Goal: Task Accomplishment & Management: Manage account settings

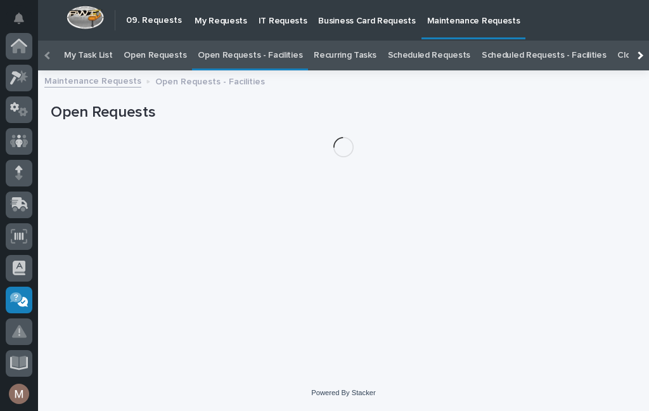
scroll to position [222, 0]
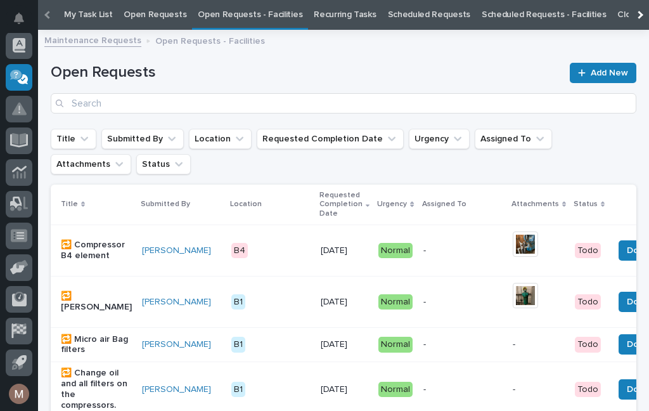
click at [246, 23] on link "Open Requests - Facilities" at bounding box center [250, 15] width 105 height 30
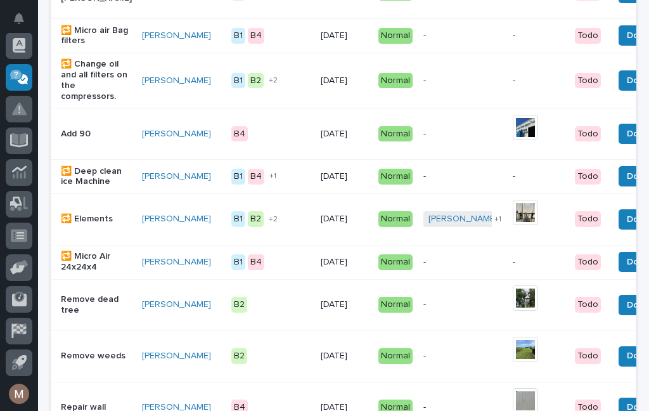
scroll to position [349, 0]
click at [91, 129] on p "Add 90" at bounding box center [96, 134] width 71 height 11
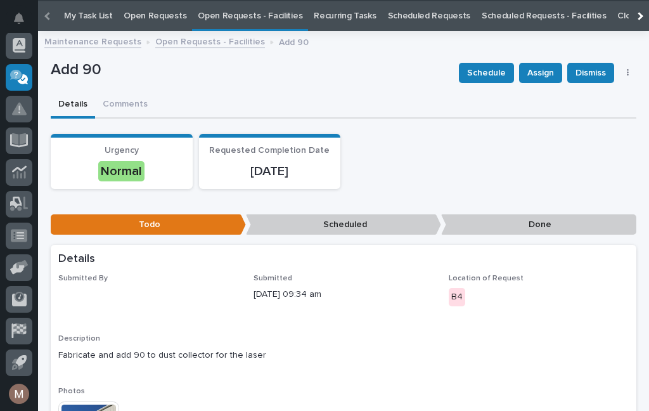
scroll to position [41, 0]
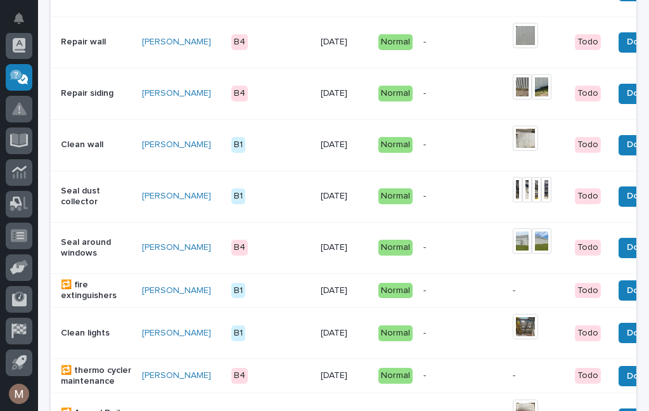
scroll to position [714, 0]
click at [86, 205] on p "Seal dust collector" at bounding box center [96, 197] width 71 height 22
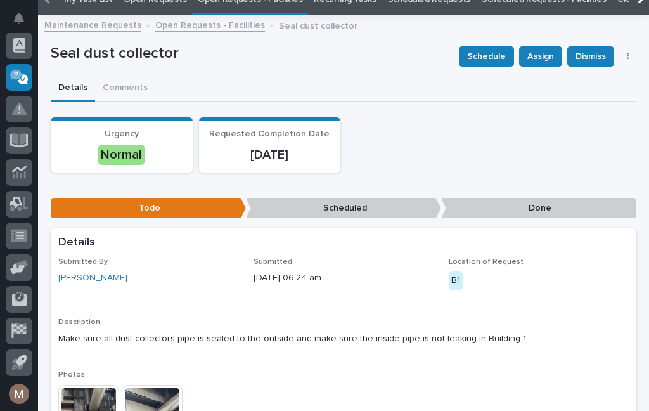
scroll to position [56, 0]
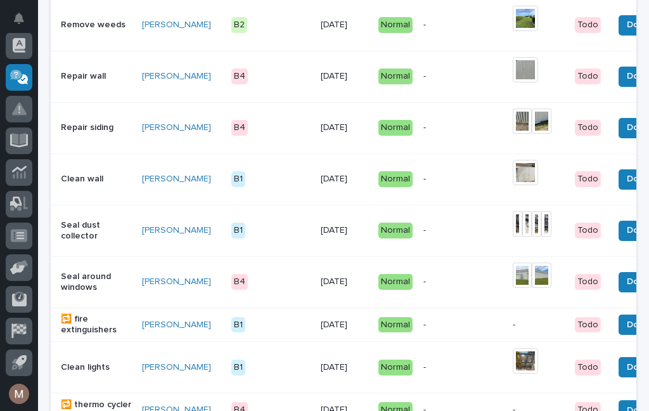
scroll to position [680, 0]
click at [513, 355] on img at bounding box center [525, 360] width 25 height 25
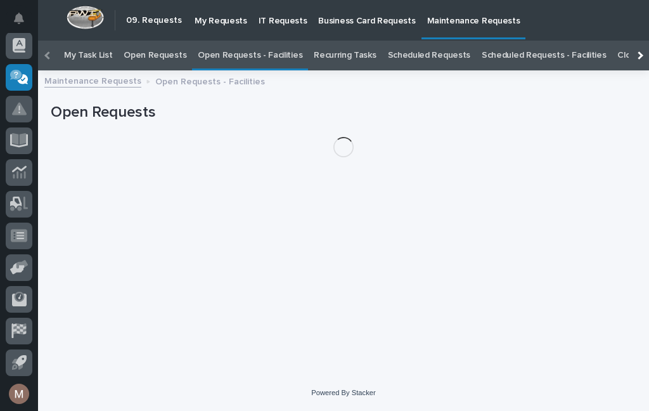
scroll to position [41, 0]
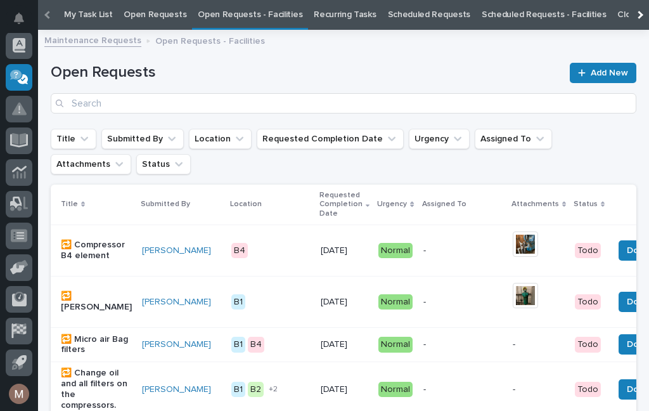
click at [219, 43] on p "Open Requests - Facilities" at bounding box center [210, 40] width 110 height 14
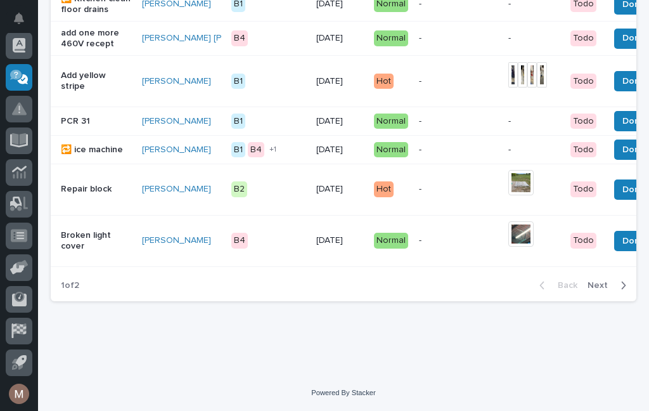
scroll to position [1338, 0]
click at [80, 125] on div "PCR 31" at bounding box center [96, 121] width 71 height 21
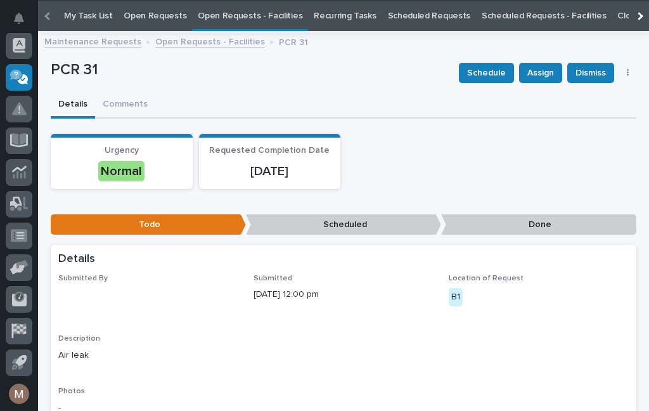
scroll to position [41, 0]
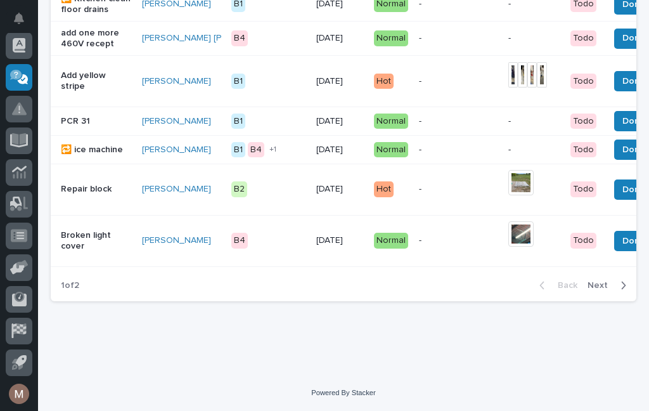
scroll to position [1338, 0]
click at [83, 247] on p "Broken light cover" at bounding box center [96, 241] width 71 height 22
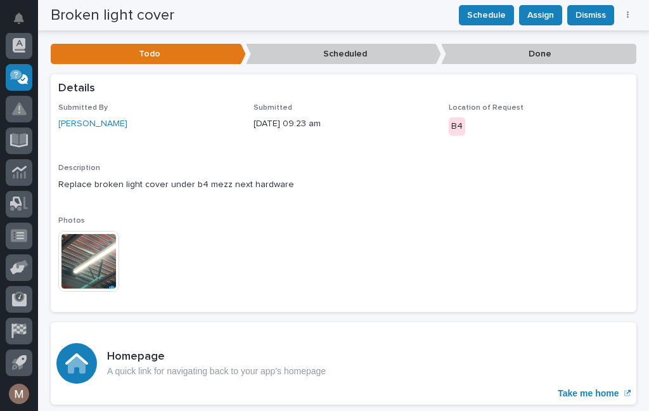
scroll to position [210, 0]
click at [79, 268] on img at bounding box center [88, 261] width 61 height 61
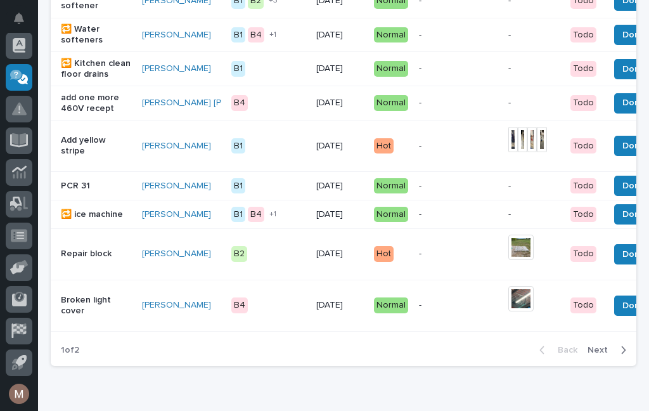
scroll to position [1260, 0]
click at [614, 316] on button "Done" at bounding box center [633, 305] width 39 height 20
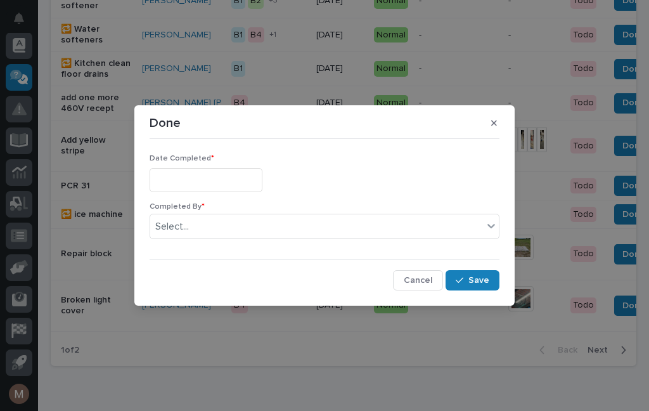
click at [215, 179] on input "text" at bounding box center [206, 179] width 113 height 23
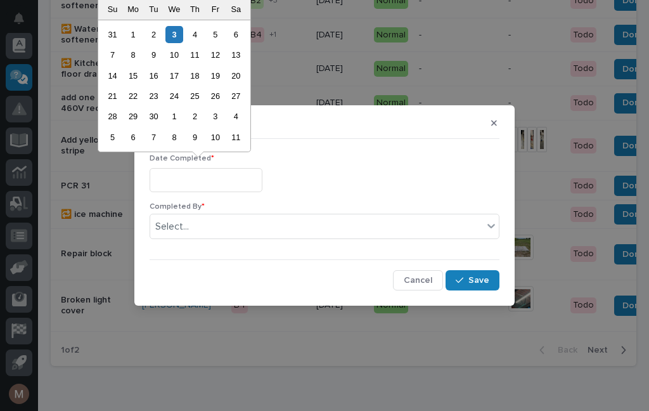
click at [182, 31] on div "3" at bounding box center [173, 34] width 17 height 17
type input "**********"
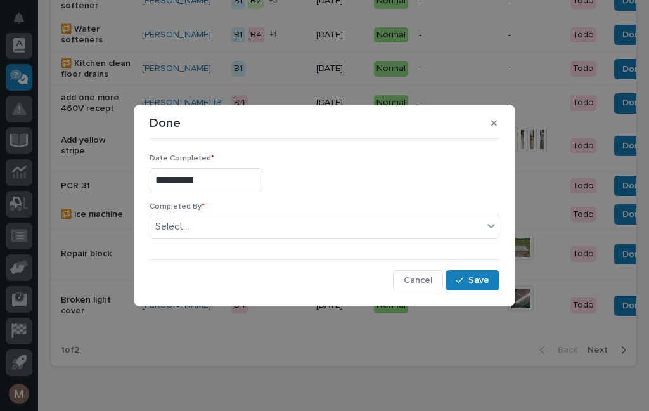
click at [208, 240] on div "Completed By * Select..." at bounding box center [325, 225] width 350 height 47
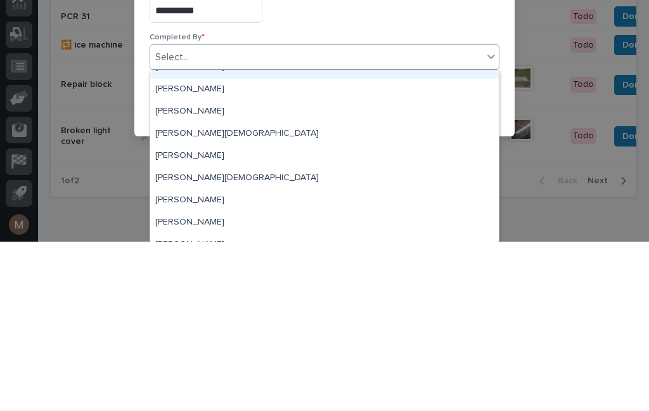
scroll to position [29, 0]
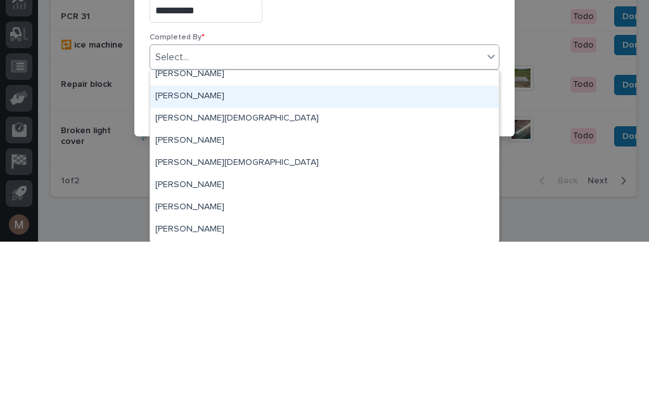
click at [187, 255] on div "Jerry Yoder" at bounding box center [324, 266] width 349 height 22
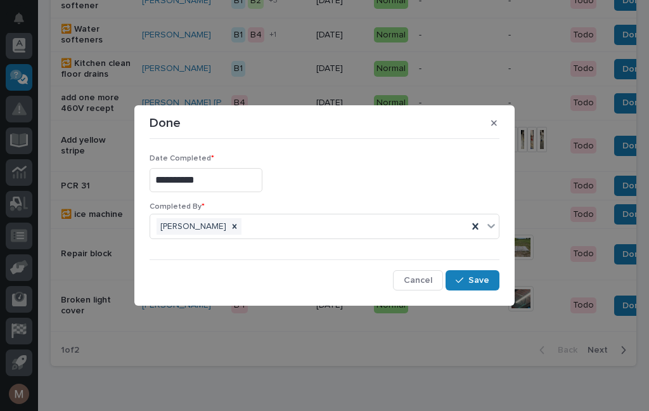
click at [485, 281] on span "Save" at bounding box center [478, 279] width 21 height 11
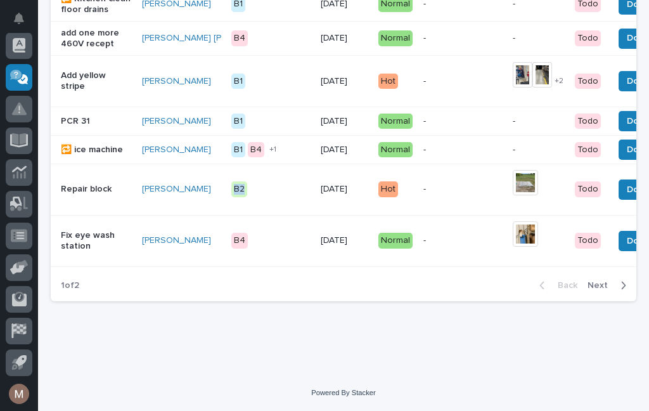
scroll to position [1348, 0]
click at [99, 233] on p "Fix eye wash station" at bounding box center [96, 241] width 71 height 22
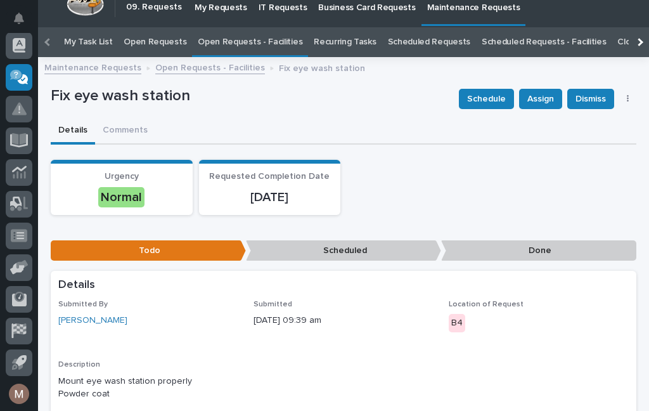
scroll to position [41, 0]
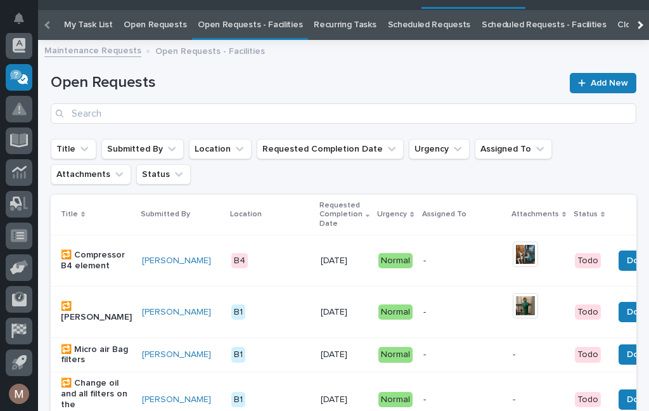
scroll to position [41, 0]
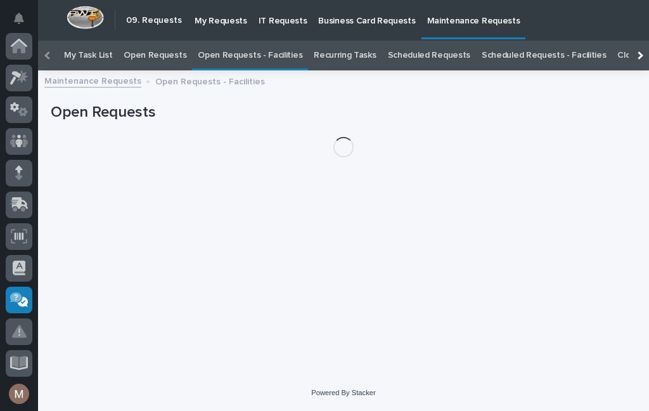
scroll to position [222, 0]
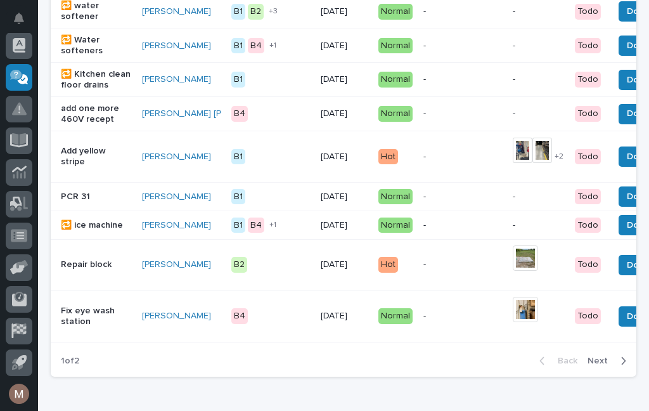
scroll to position [1275, 0]
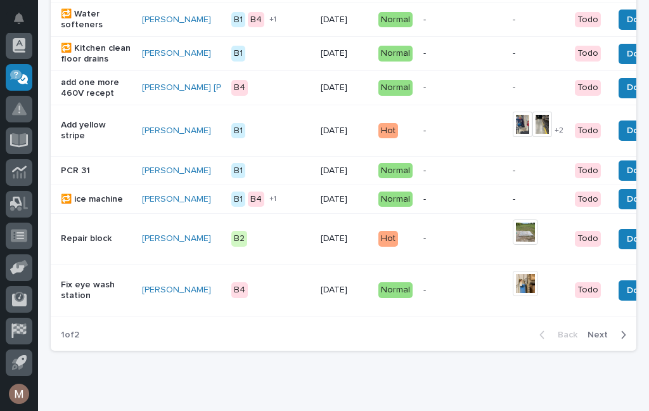
click at [627, 298] on span "Done" at bounding box center [638, 290] width 23 height 15
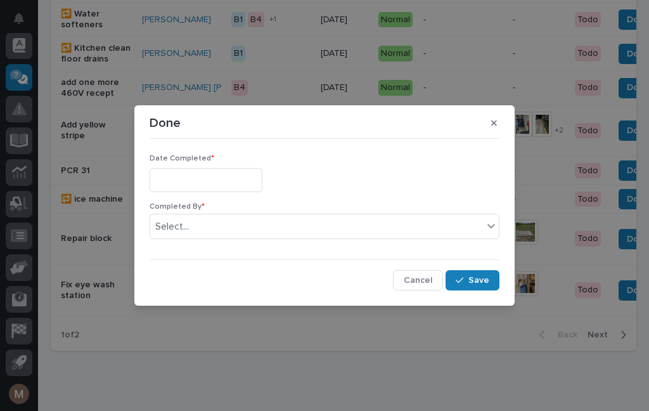
click at [202, 171] on input "text" at bounding box center [206, 179] width 113 height 23
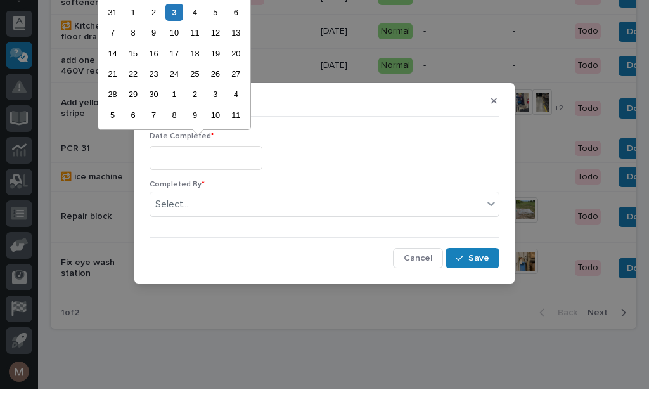
click at [179, 26] on div "3" at bounding box center [173, 34] width 17 height 17
type input "**********"
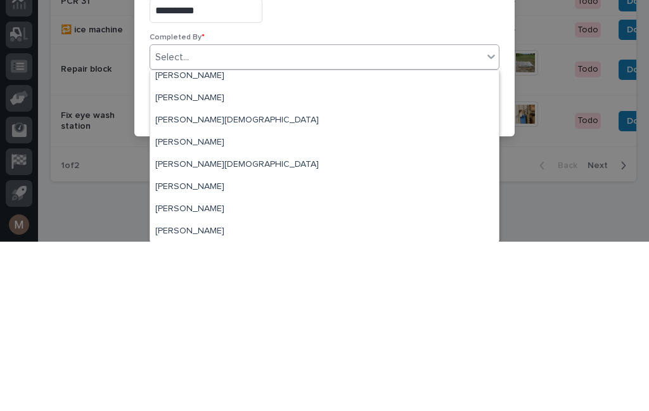
scroll to position [30, 0]
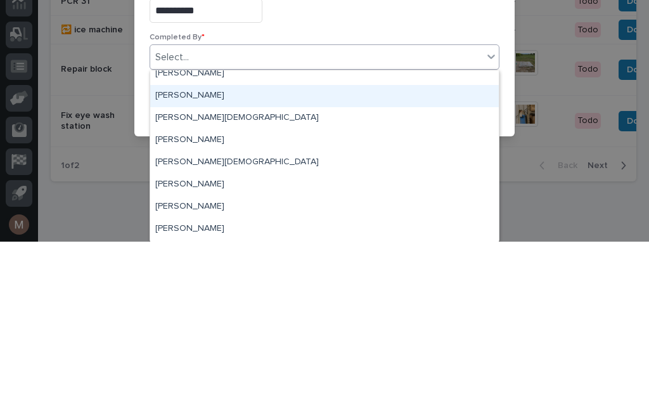
click at [188, 254] on div "Jerry Yoder" at bounding box center [324, 265] width 349 height 22
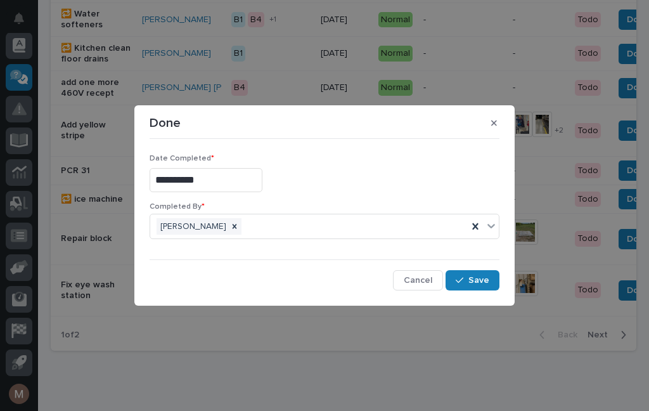
click at [494, 283] on button "Save" at bounding box center [472, 280] width 54 height 20
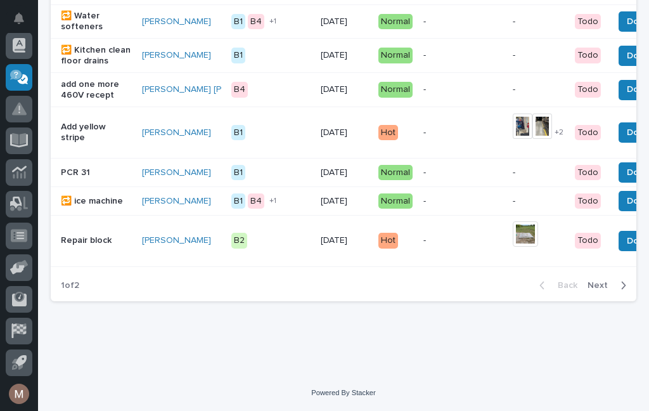
click at [599, 291] on span "Next" at bounding box center [601, 284] width 28 height 11
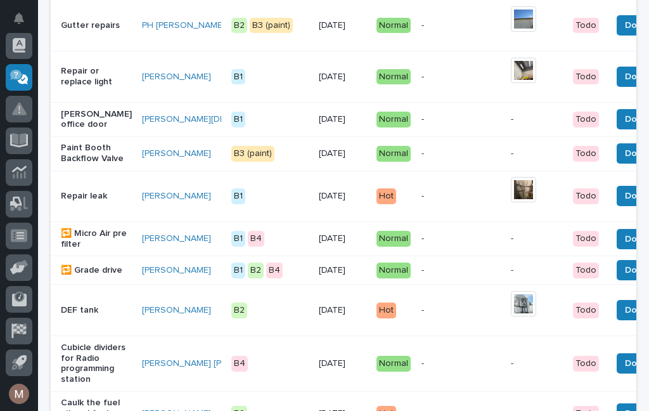
scroll to position [266, 0]
click at [86, 120] on p "Brian Bontrager’s office door" at bounding box center [96, 120] width 71 height 22
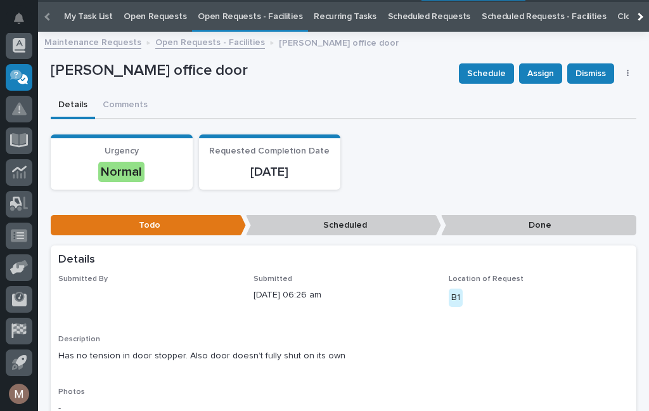
scroll to position [41, 0]
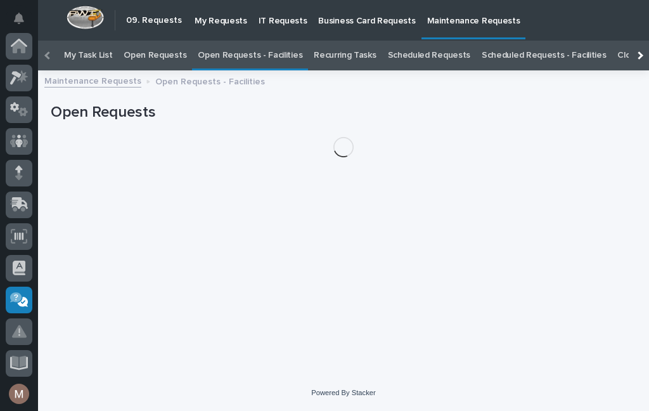
scroll to position [222, 0]
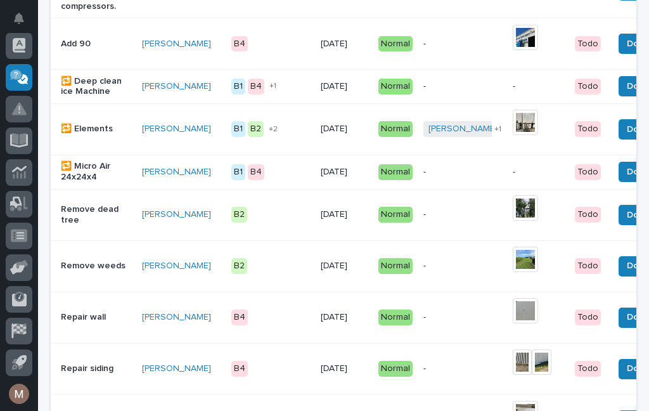
scroll to position [440, 0]
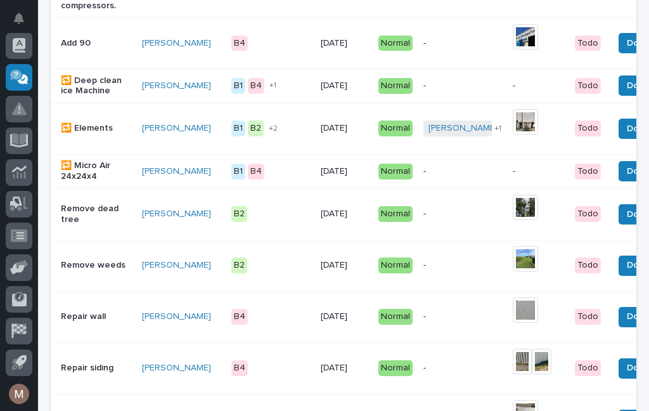
click at [513, 264] on img at bounding box center [525, 258] width 25 height 25
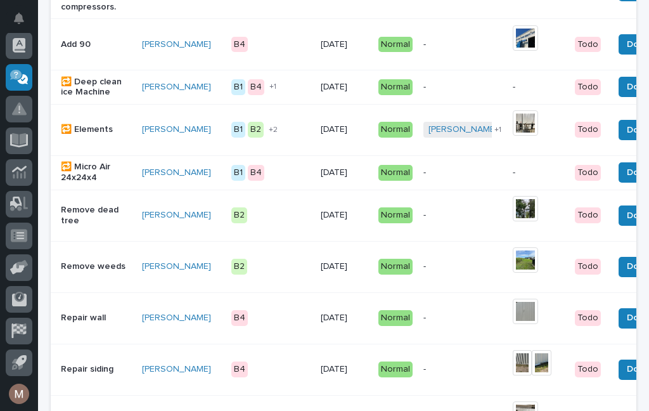
scroll to position [441, 0]
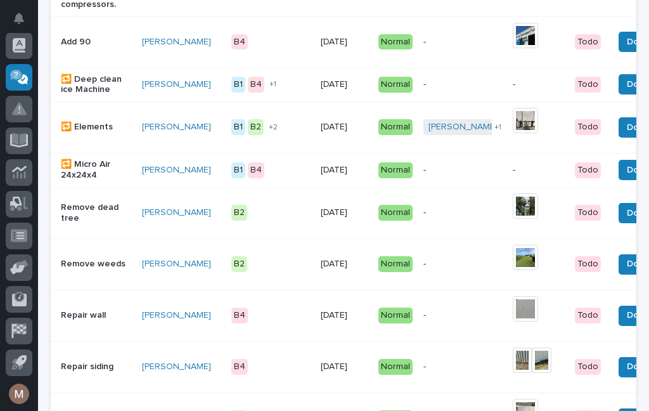
click at [618, 274] on button "Done" at bounding box center [637, 264] width 39 height 20
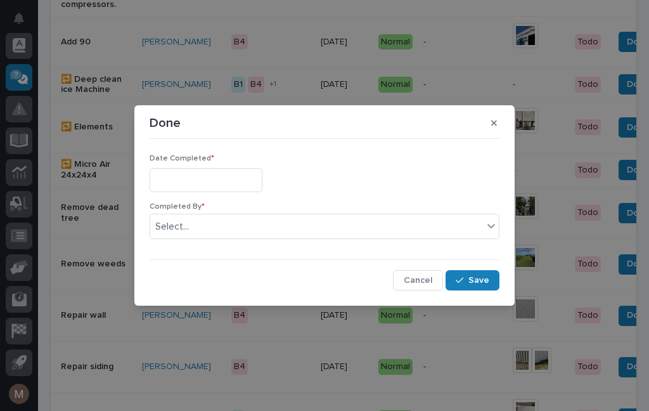
click at [225, 176] on input "text" at bounding box center [206, 179] width 113 height 23
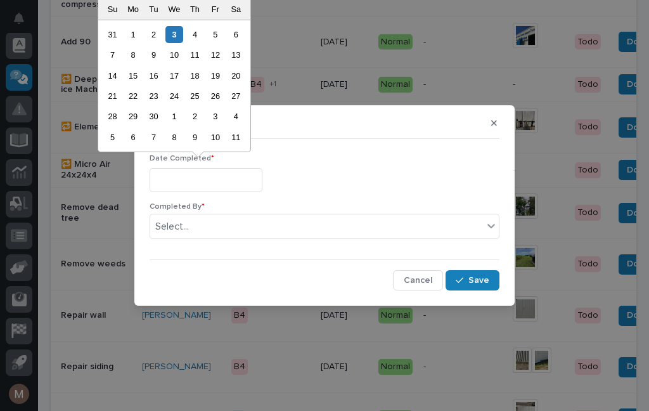
click at [158, 32] on div "2" at bounding box center [153, 34] width 17 height 17
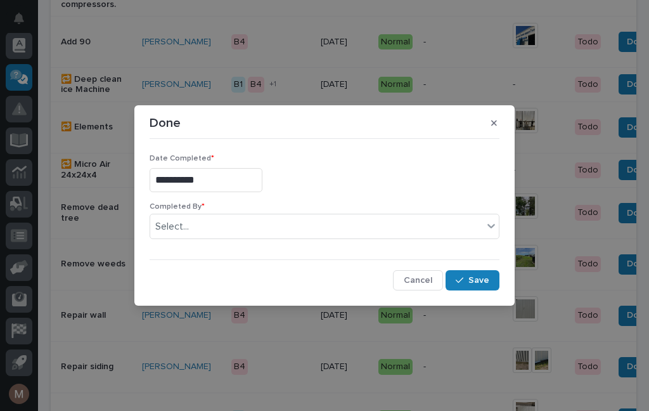
type input "**********"
click at [216, 212] on div "Completed By * Select..." at bounding box center [325, 225] width 350 height 47
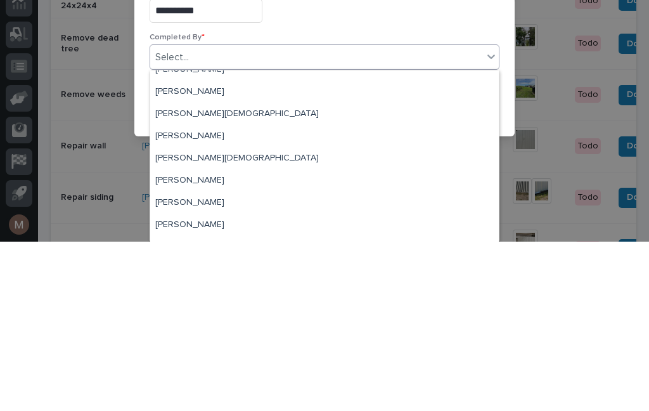
scroll to position [35, 0]
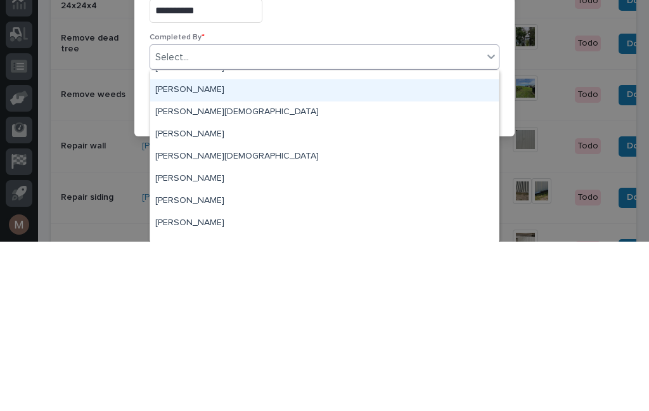
click at [195, 248] on div "[PERSON_NAME]" at bounding box center [324, 259] width 349 height 22
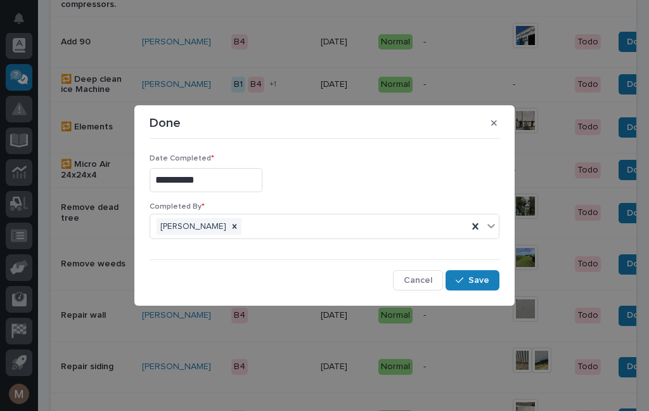
click at [485, 290] on button "Save" at bounding box center [472, 280] width 54 height 20
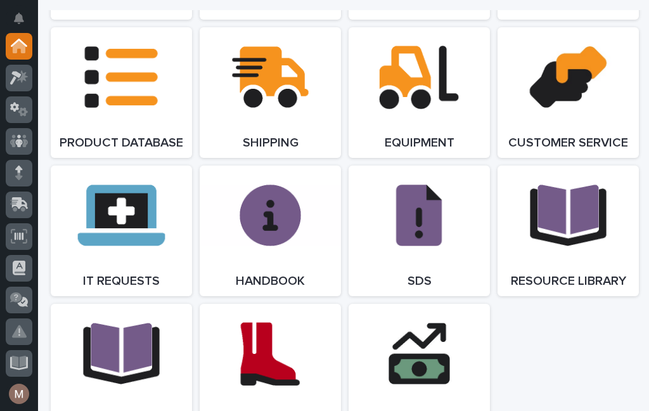
scroll to position [1062, 0]
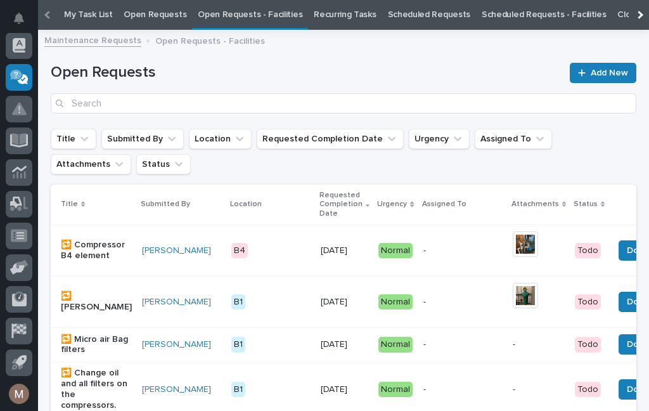
click at [247, 12] on link "Open Requests - Facilities" at bounding box center [250, 15] width 105 height 30
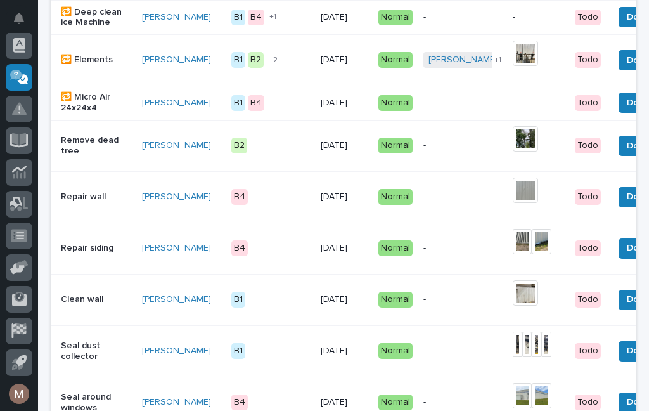
scroll to position [508, 0]
click at [98, 308] on div "Clean wall" at bounding box center [96, 299] width 71 height 21
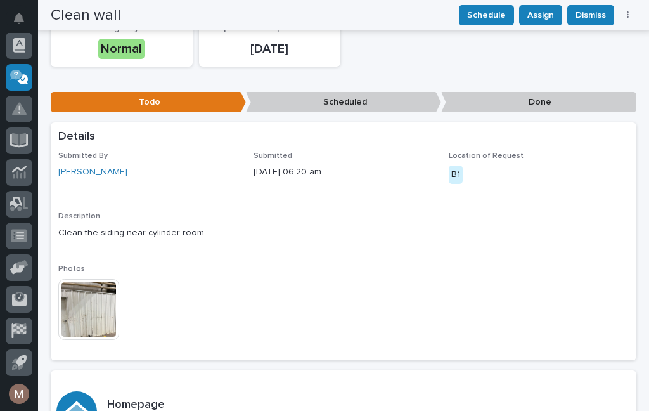
scroll to position [162, 0]
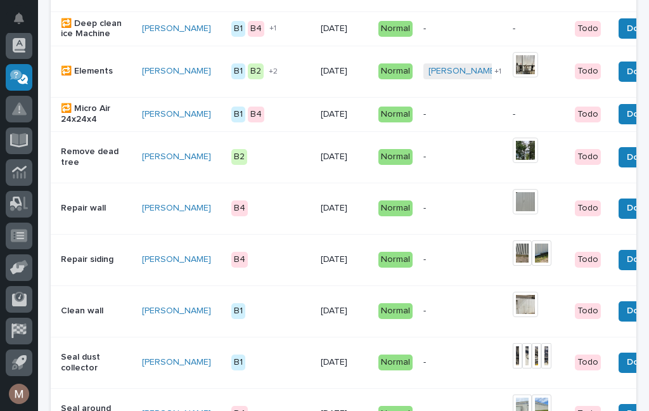
scroll to position [498, 0]
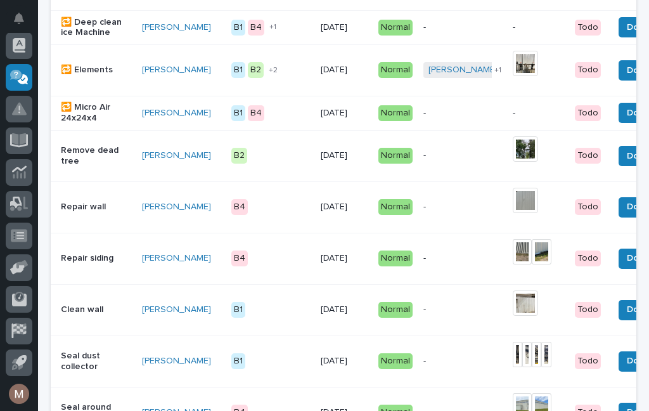
click at [513, 312] on img at bounding box center [525, 302] width 25 height 25
